Goal: Transaction & Acquisition: Purchase product/service

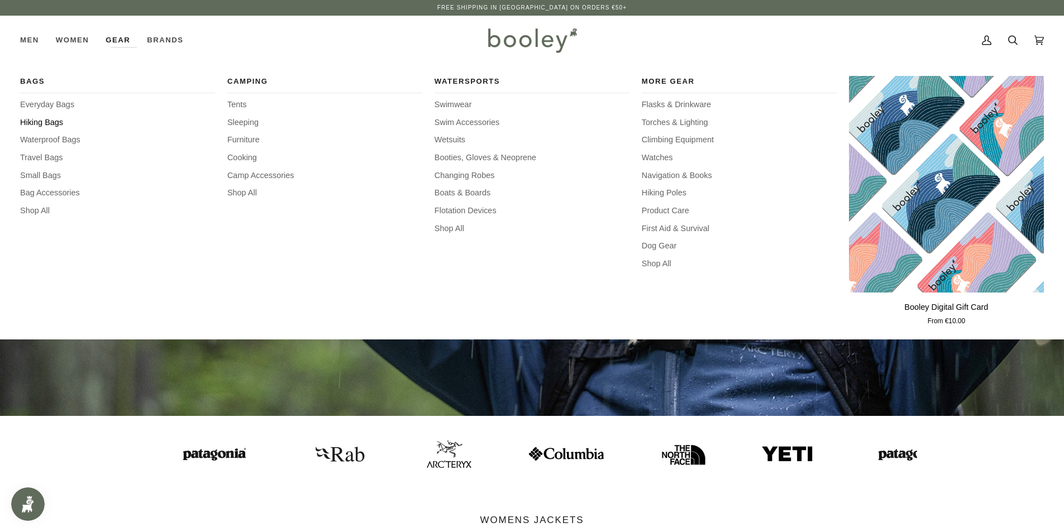
click at [61, 124] on span "Hiking Bags" at bounding box center [117, 123] width 195 height 12
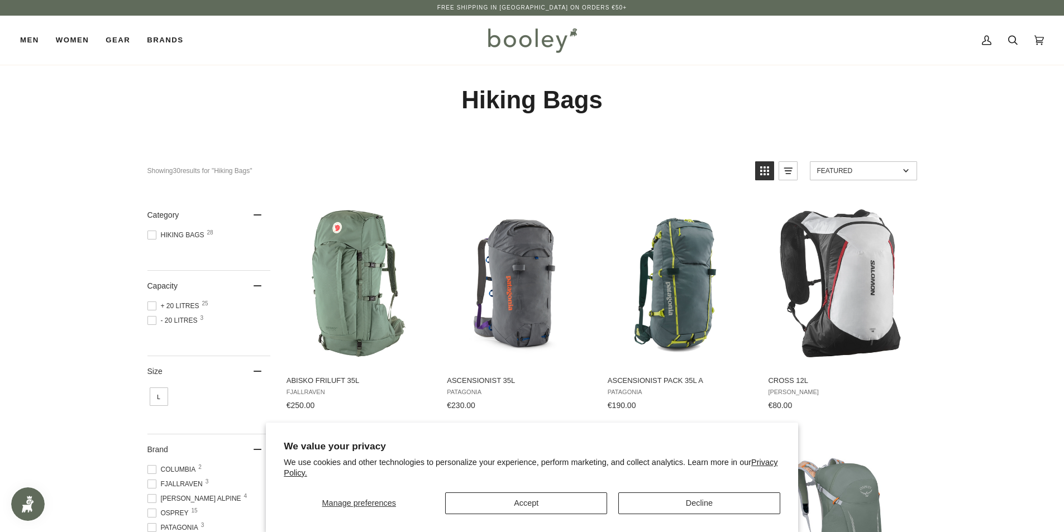
click at [570, 491] on div "Manage preferences Accept Decline" at bounding box center [532, 499] width 496 height 30
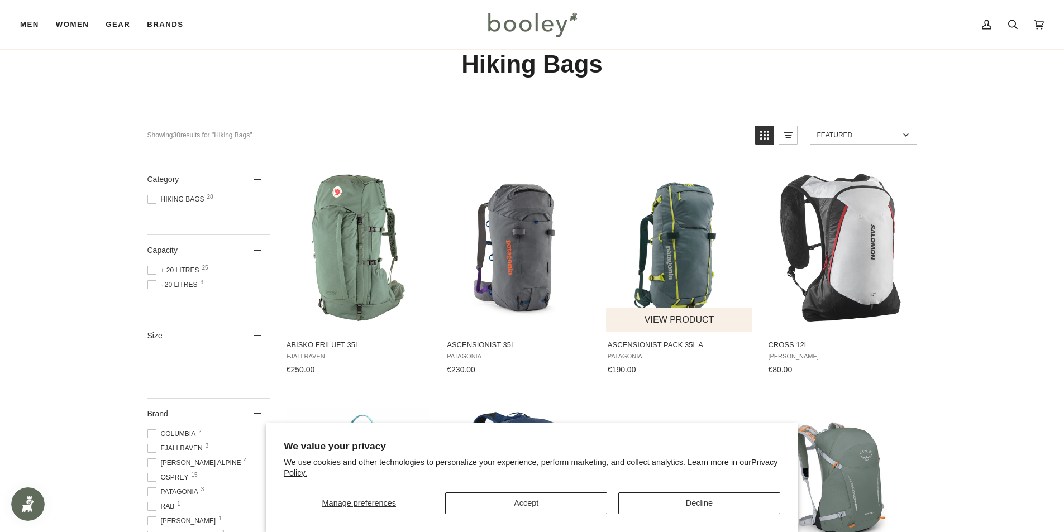
scroll to position [112, 0]
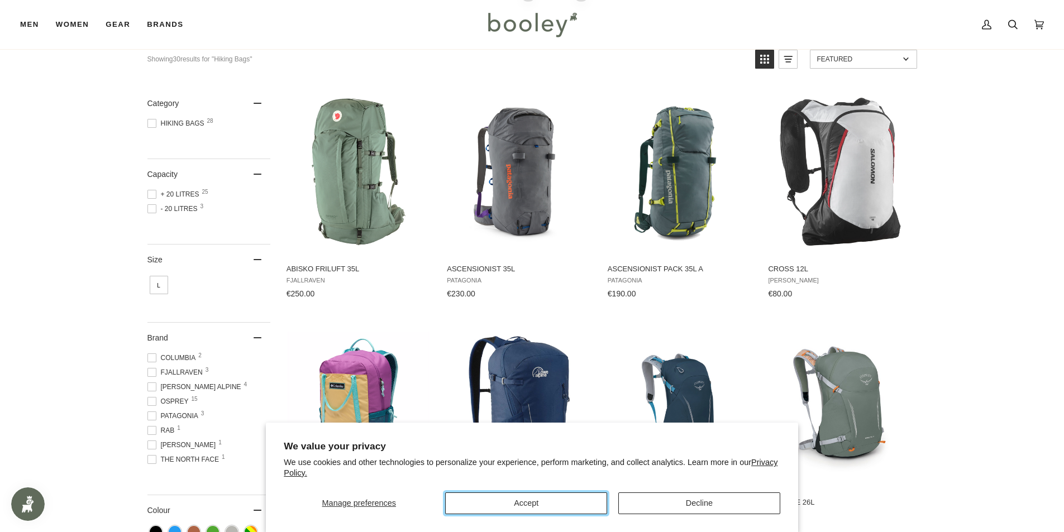
click at [561, 497] on button "Accept" at bounding box center [526, 504] width 162 height 22
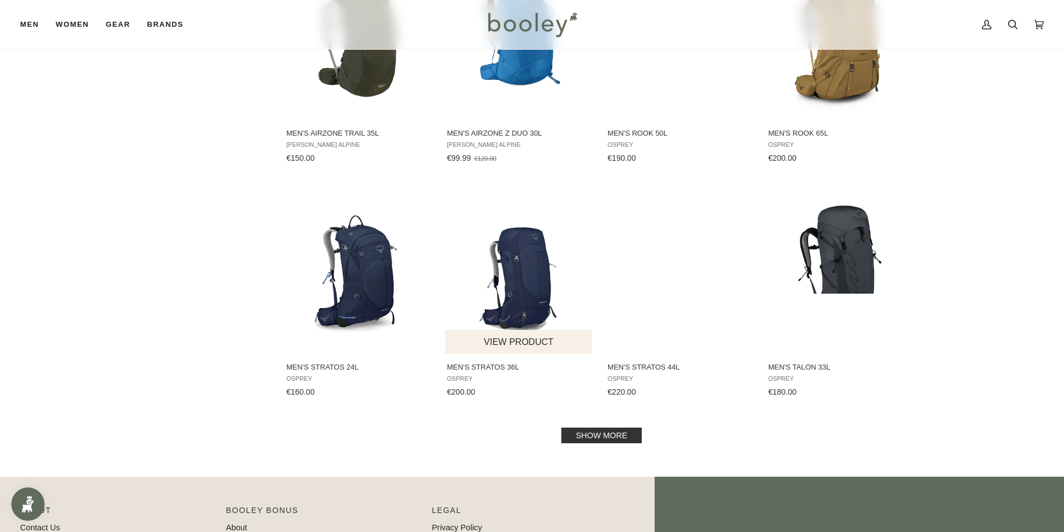
scroll to position [949, 0]
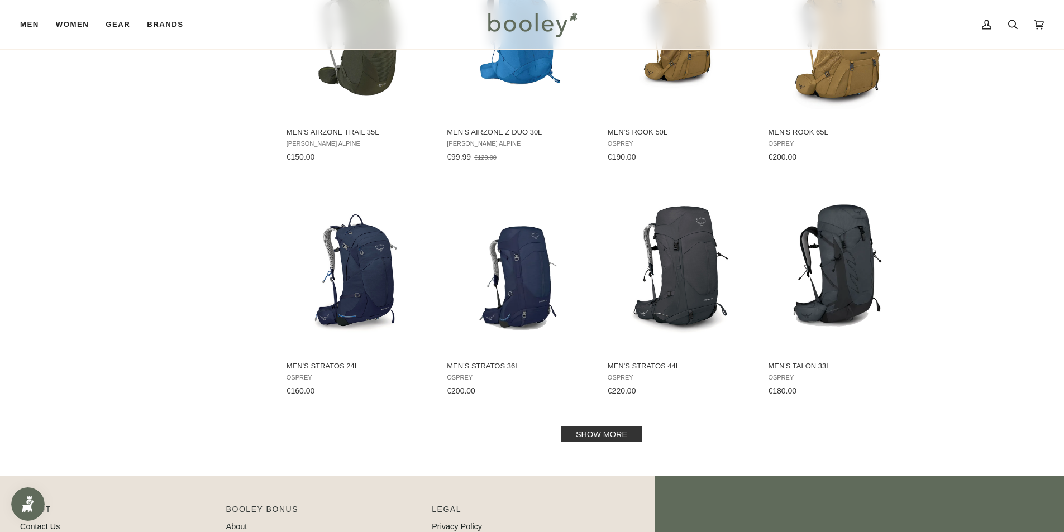
click at [619, 441] on link "Show more" at bounding box center [601, 435] width 80 height 16
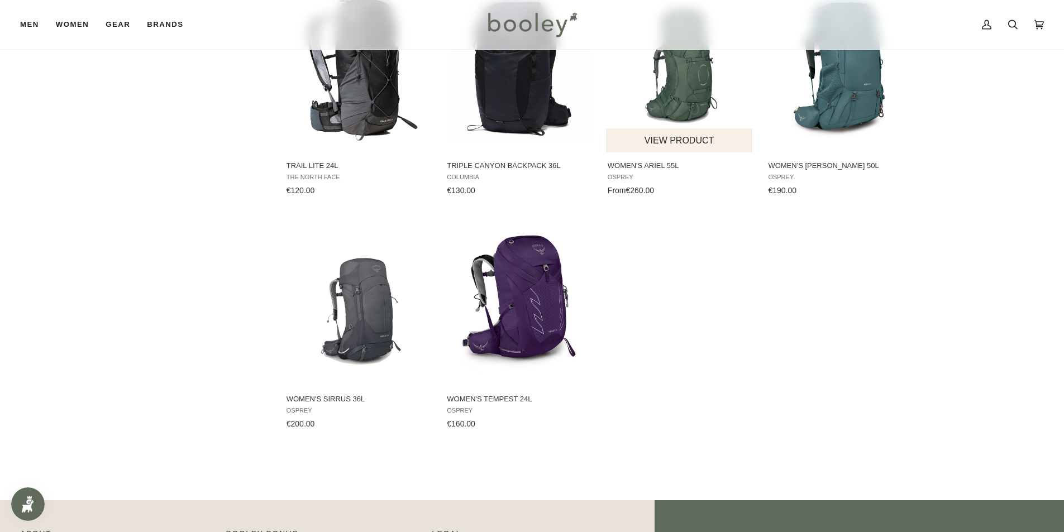
scroll to position [1675, 0]
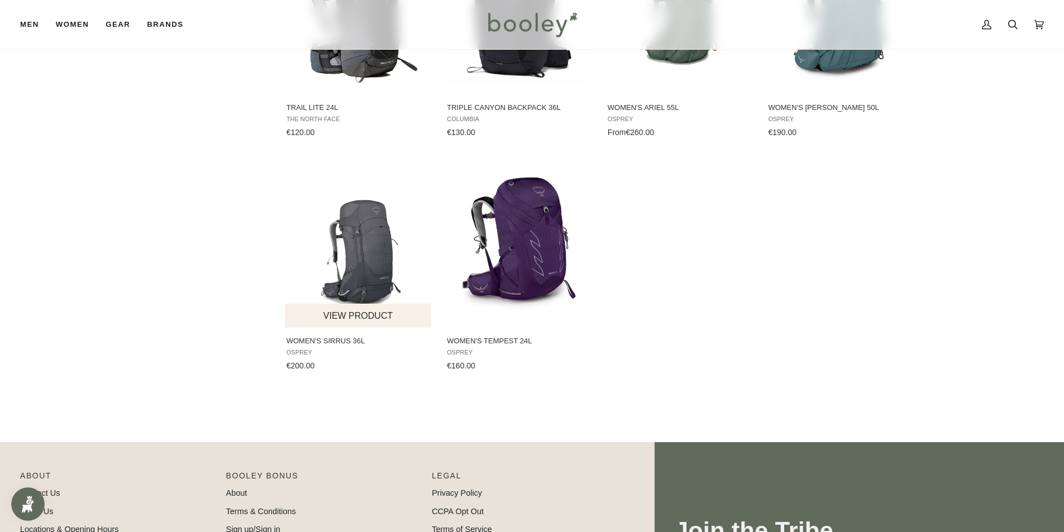
click at [298, 253] on img "Women's Sirrus 36L" at bounding box center [359, 244] width 148 height 148
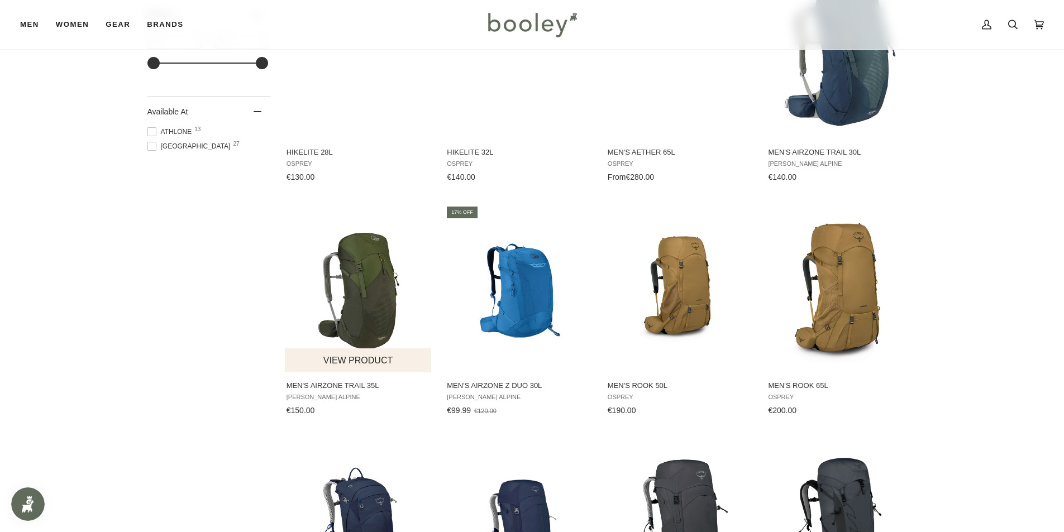
scroll to position [614, 0]
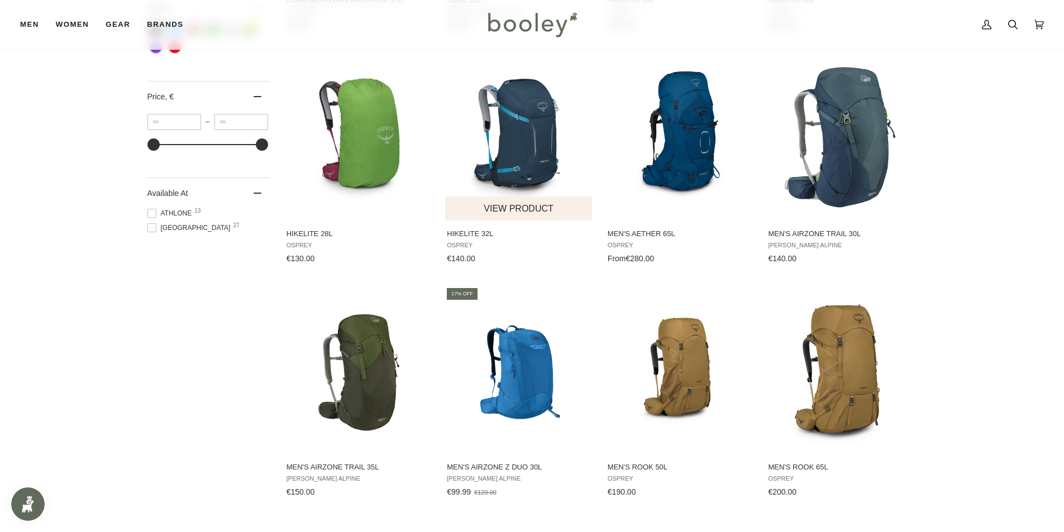
click at [491, 190] on img "Hikelite 32L" at bounding box center [519, 137] width 146 height 168
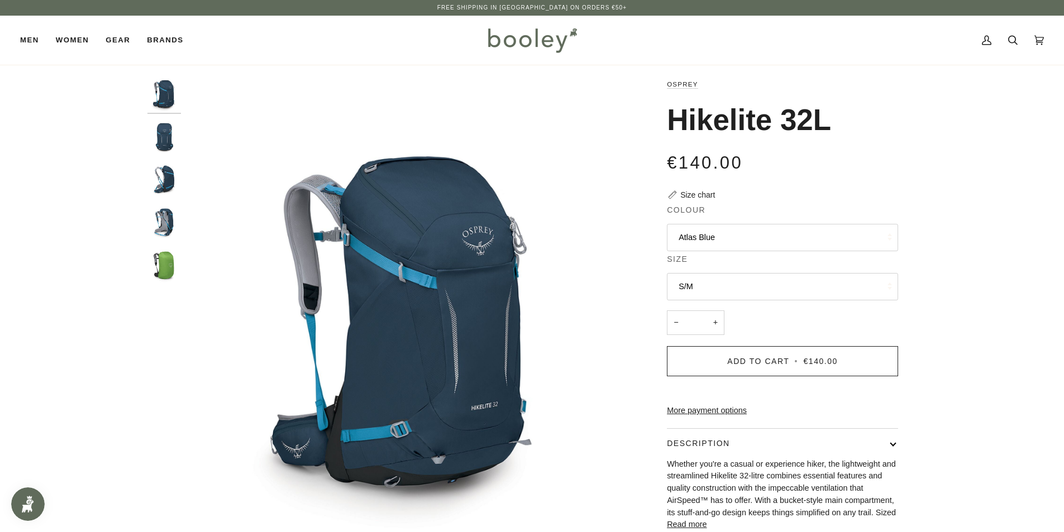
click at [175, 153] on img "Hikelite 32L" at bounding box center [164, 138] width 34 height 34
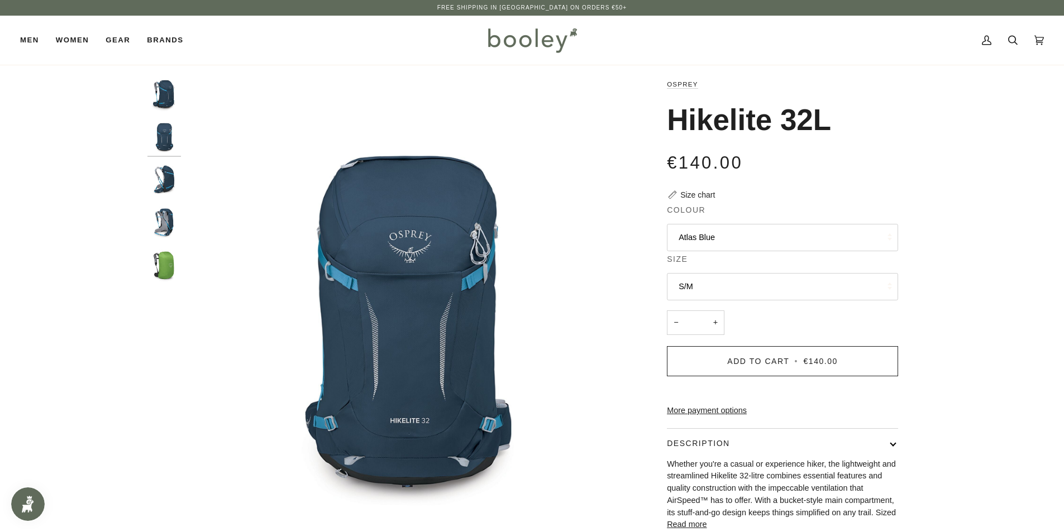
click at [160, 182] on img "Hikelite 32L" at bounding box center [164, 181] width 34 height 34
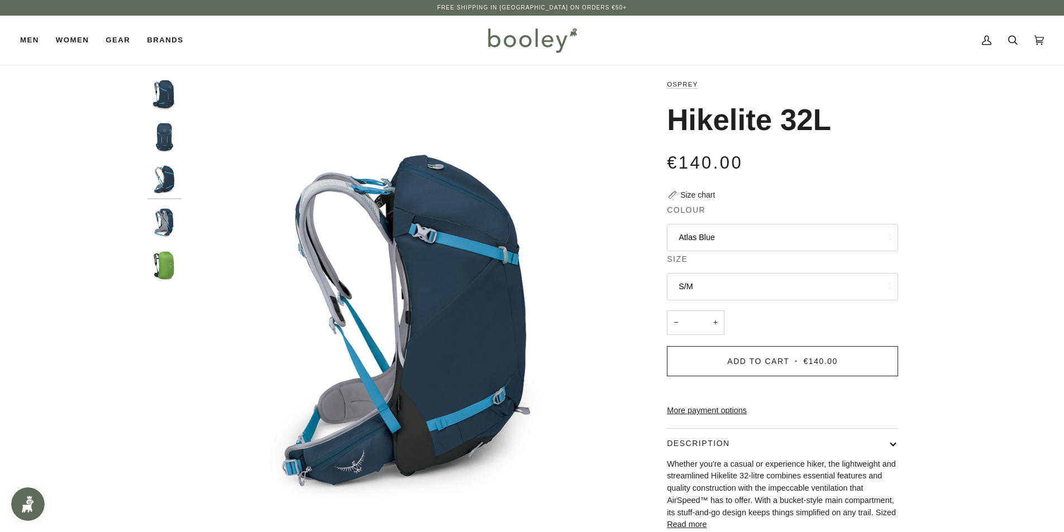
click at [168, 217] on img "Hikelite 32L" at bounding box center [164, 224] width 34 height 34
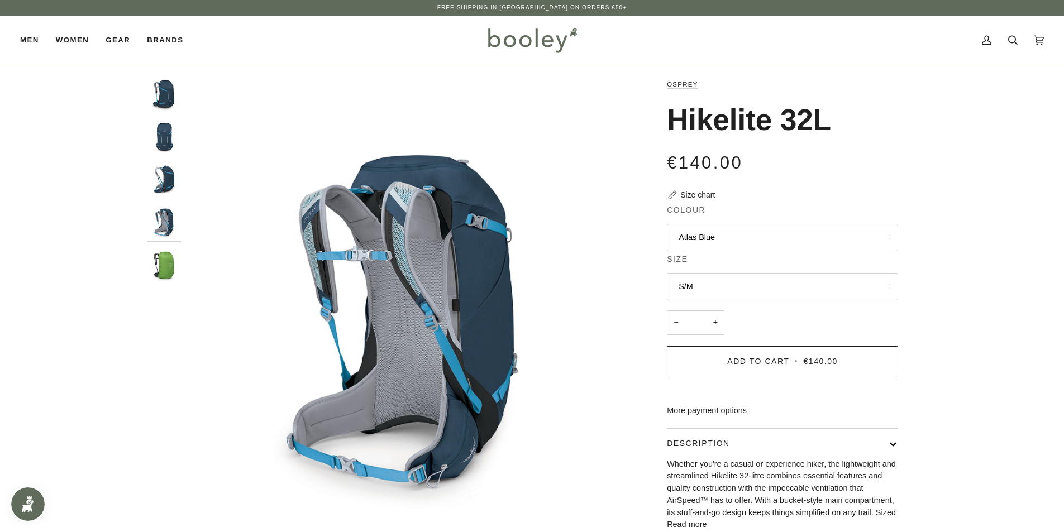
click at [163, 259] on img "Hikelite 32L" at bounding box center [164, 267] width 34 height 34
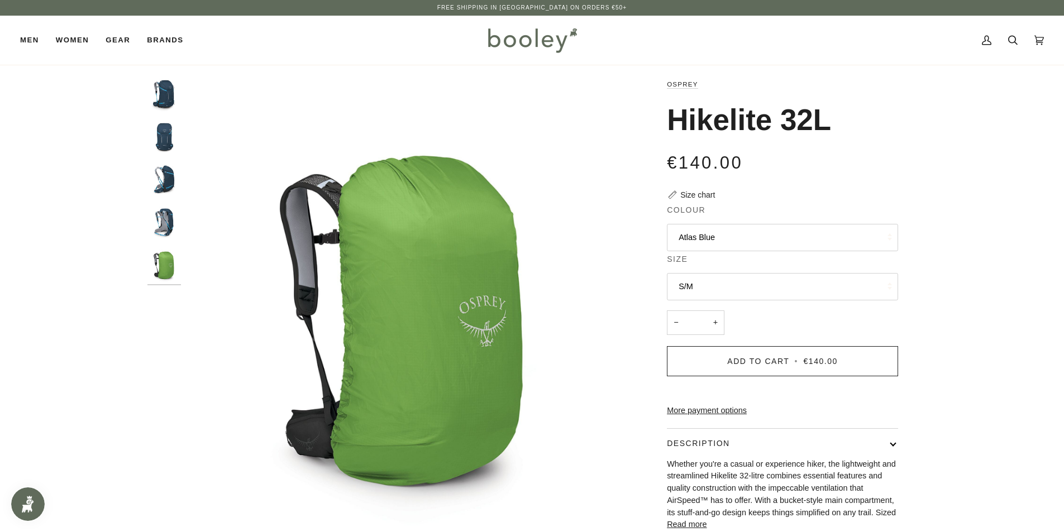
click at [170, 236] on img "Hikelite 32L" at bounding box center [164, 224] width 34 height 34
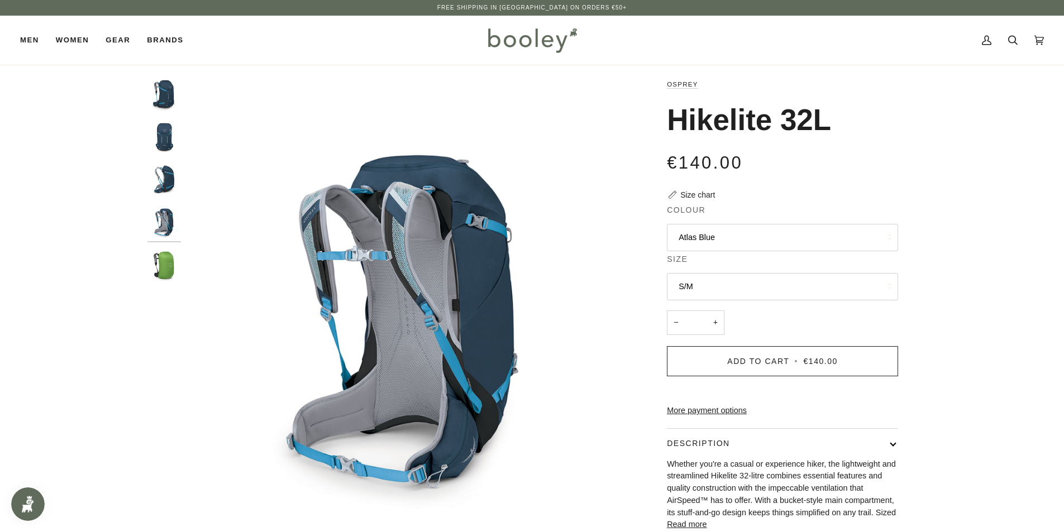
drag, startPoint x: 165, startPoint y: 183, endPoint x: 163, endPoint y: 150, distance: 33.0
click at [165, 181] on img "Hikelite 32L" at bounding box center [164, 181] width 34 height 34
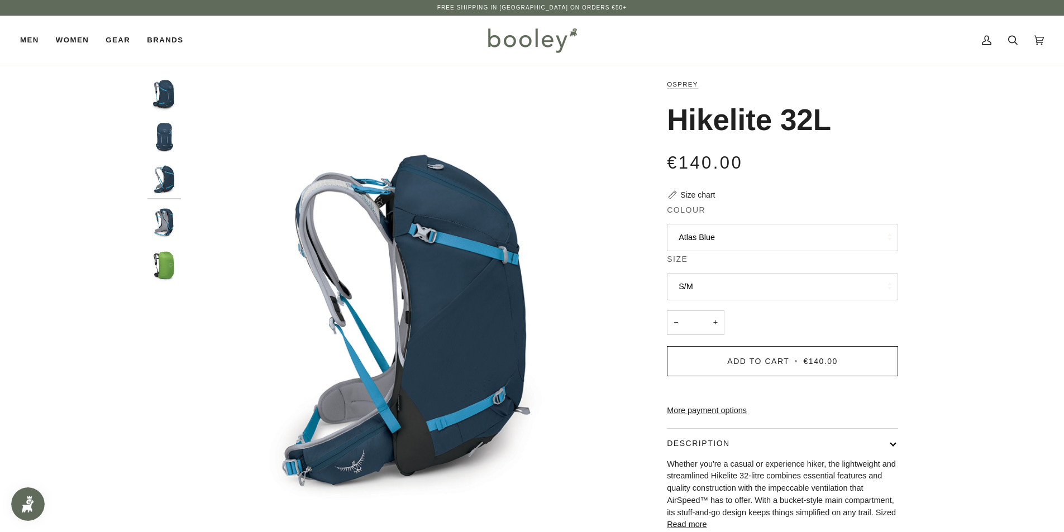
click at [163, 147] on img "Hikelite 32L" at bounding box center [164, 138] width 34 height 34
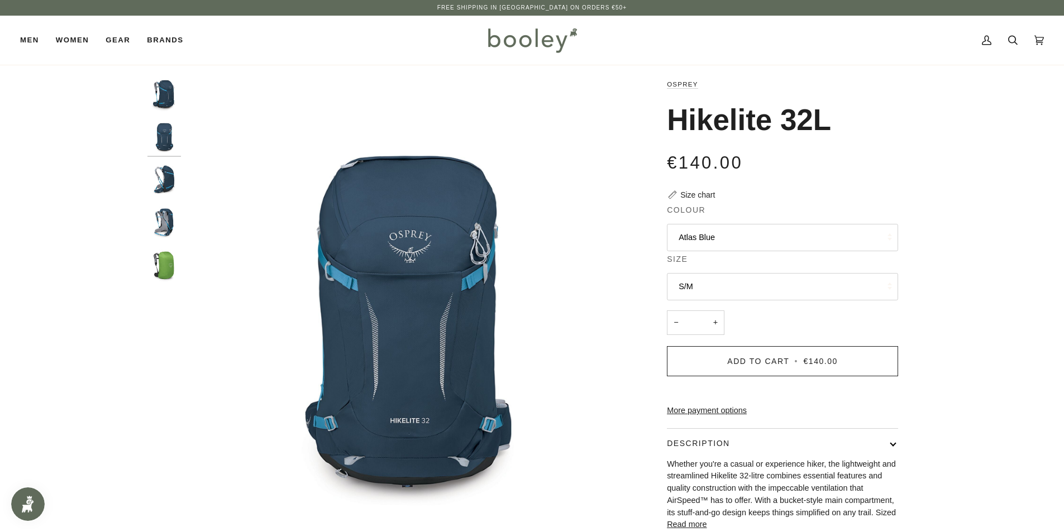
click at [169, 104] on img "Hikelite 32L" at bounding box center [164, 95] width 34 height 34
